Goal: Find specific page/section: Find specific page/section

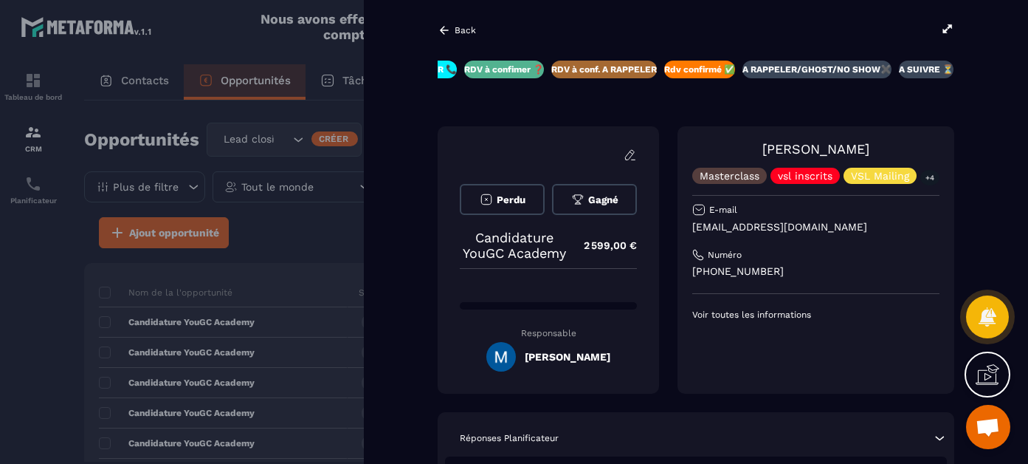
scroll to position [180, 0]
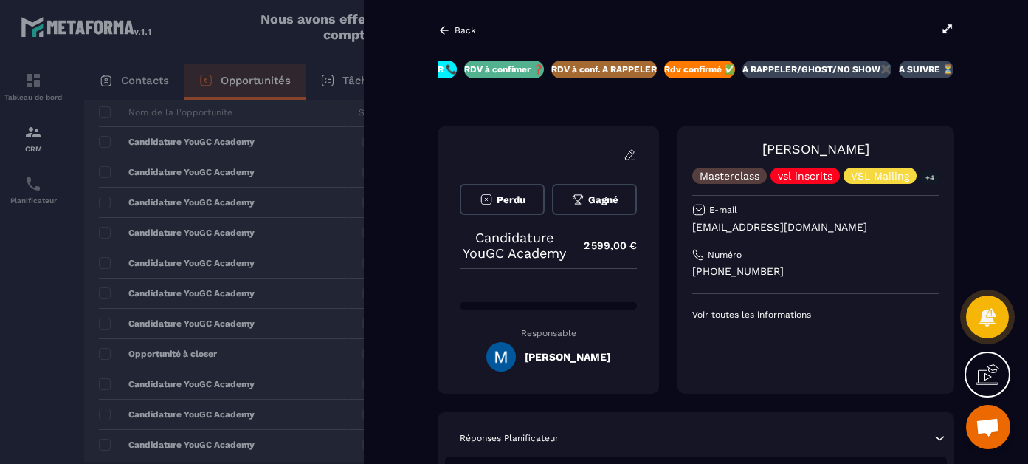
click at [948, 30] on icon at bounding box center [947, 28] width 13 height 13
click at [442, 32] on icon at bounding box center [444, 30] width 9 height 8
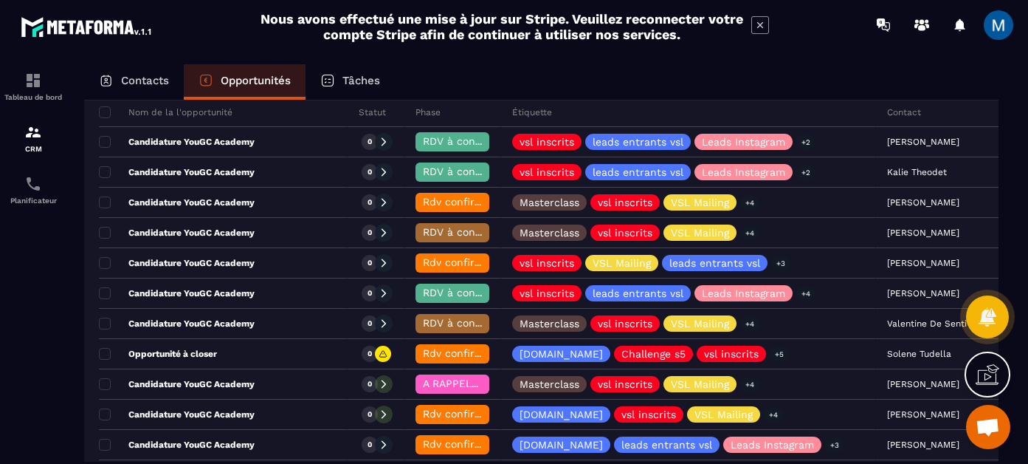
click at [148, 74] on p "Contacts" at bounding box center [145, 80] width 48 height 13
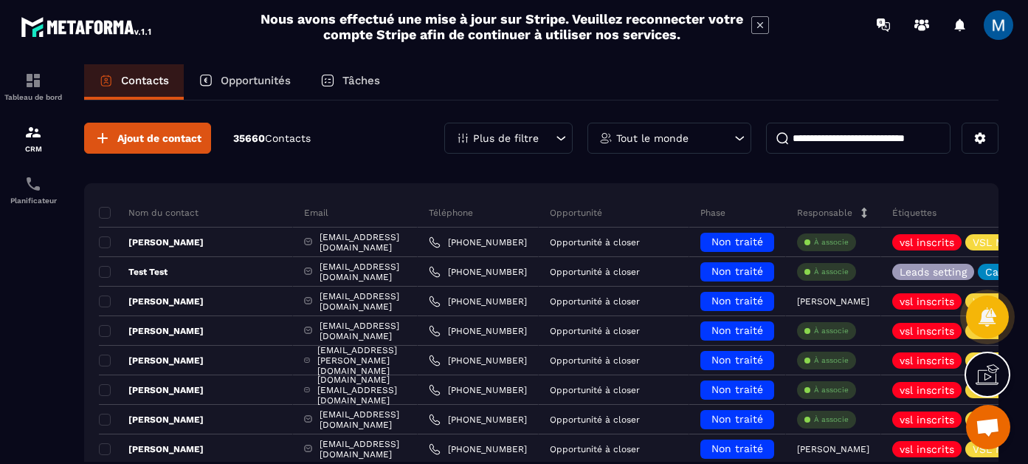
click at [889, 145] on input at bounding box center [858, 138] width 185 height 31
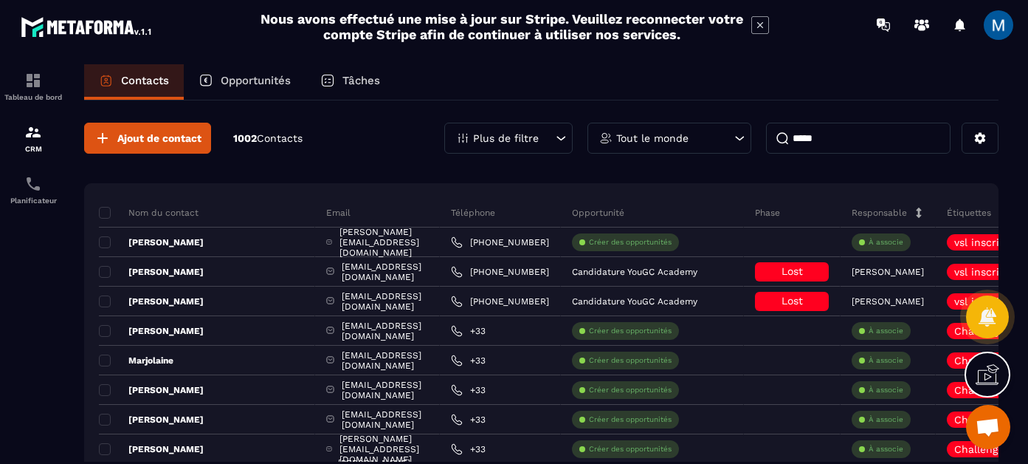
type input "*****"
click at [289, 83] on p "Opportunités" at bounding box center [256, 80] width 70 height 13
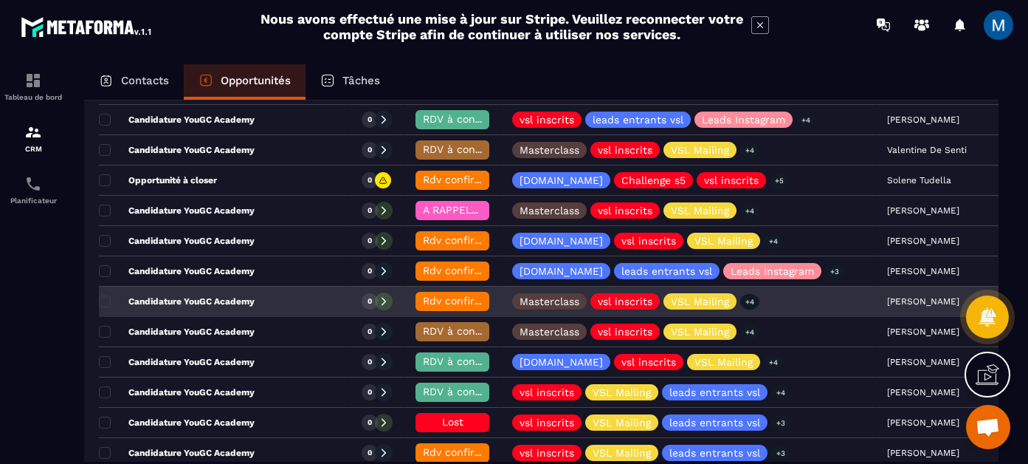
scroll to position [356, 0]
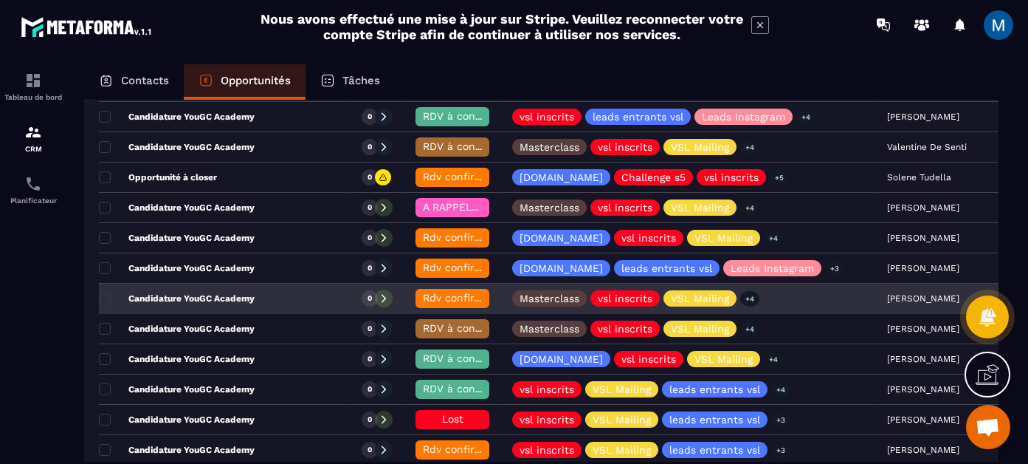
click at [240, 296] on p "Candidature YouGC Academy" at bounding box center [177, 298] width 156 height 12
